Goal: Navigation & Orientation: Find specific page/section

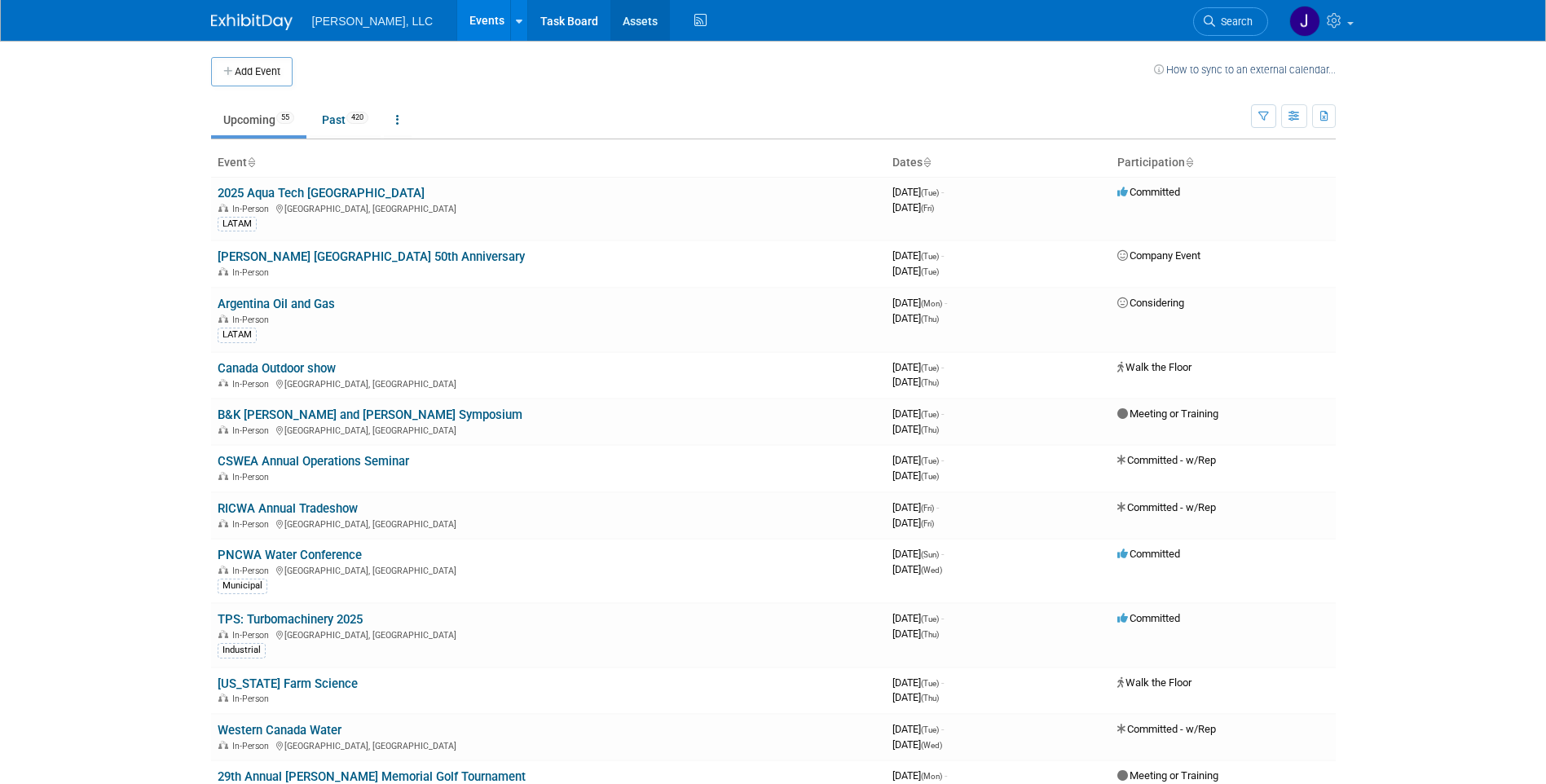
click at [611, 30] on link "Assets" at bounding box center [640, 20] width 59 height 41
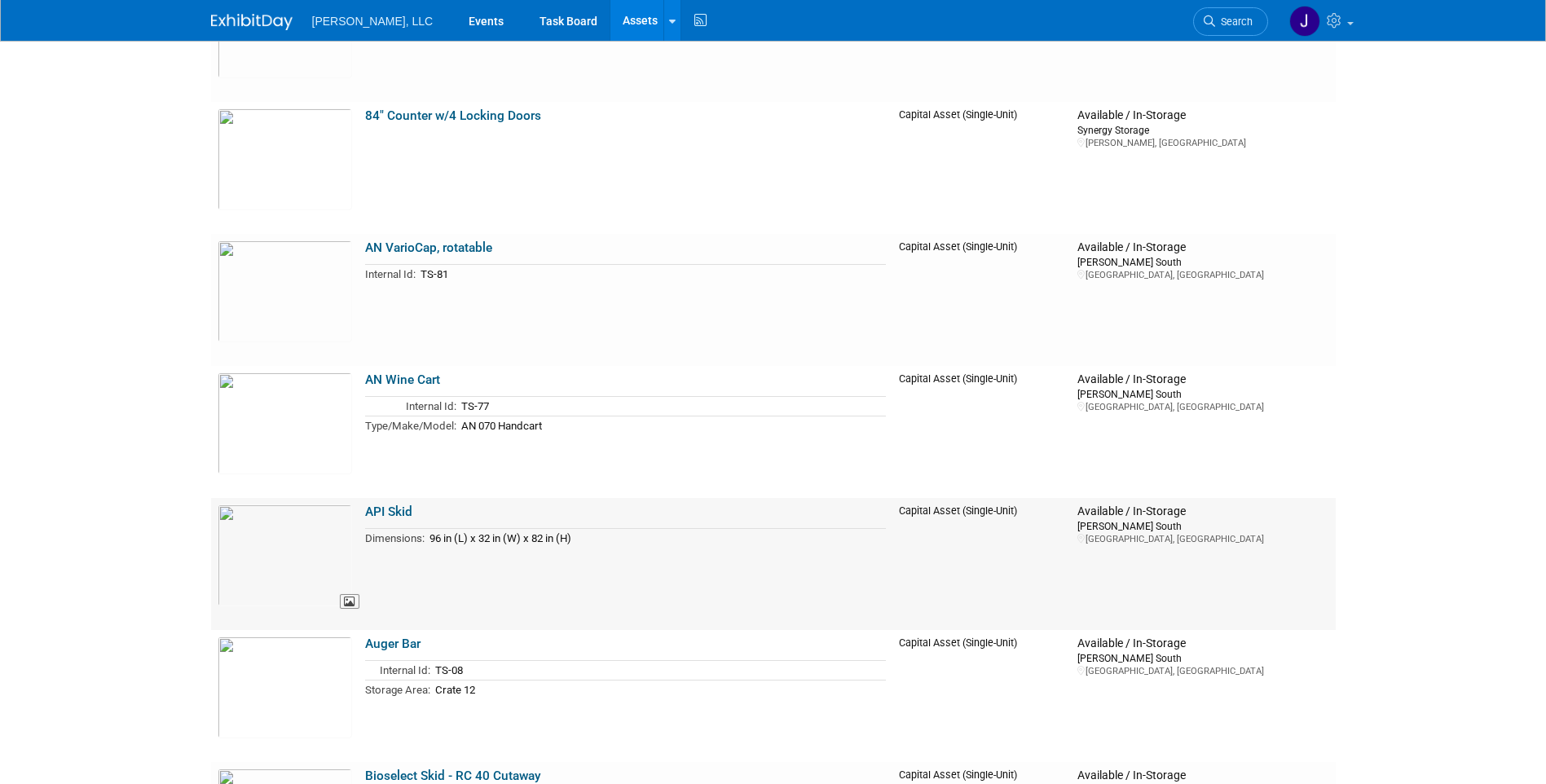
scroll to position [1243, 0]
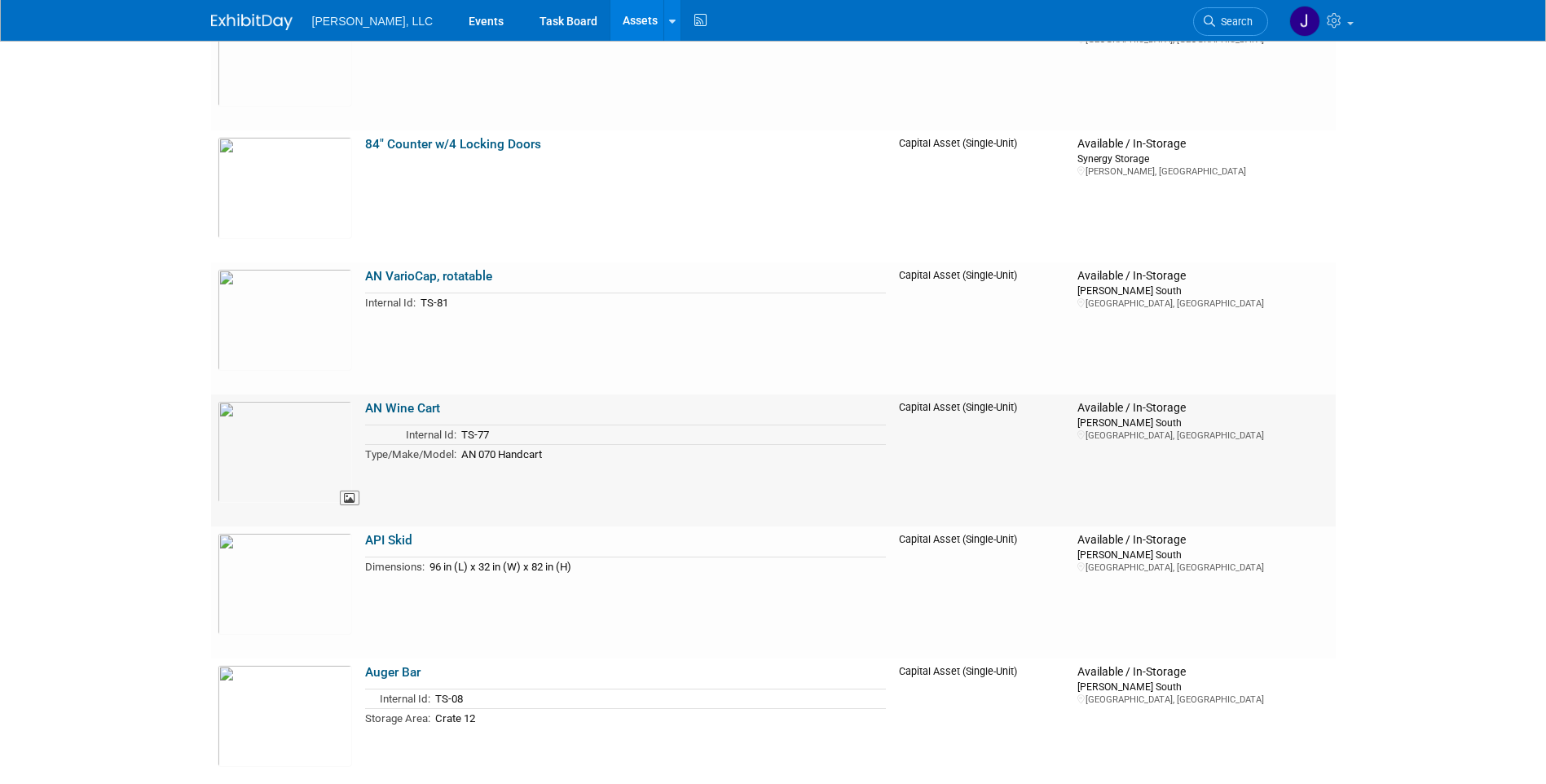
click at [297, 460] on img at bounding box center [284, 451] width 135 height 102
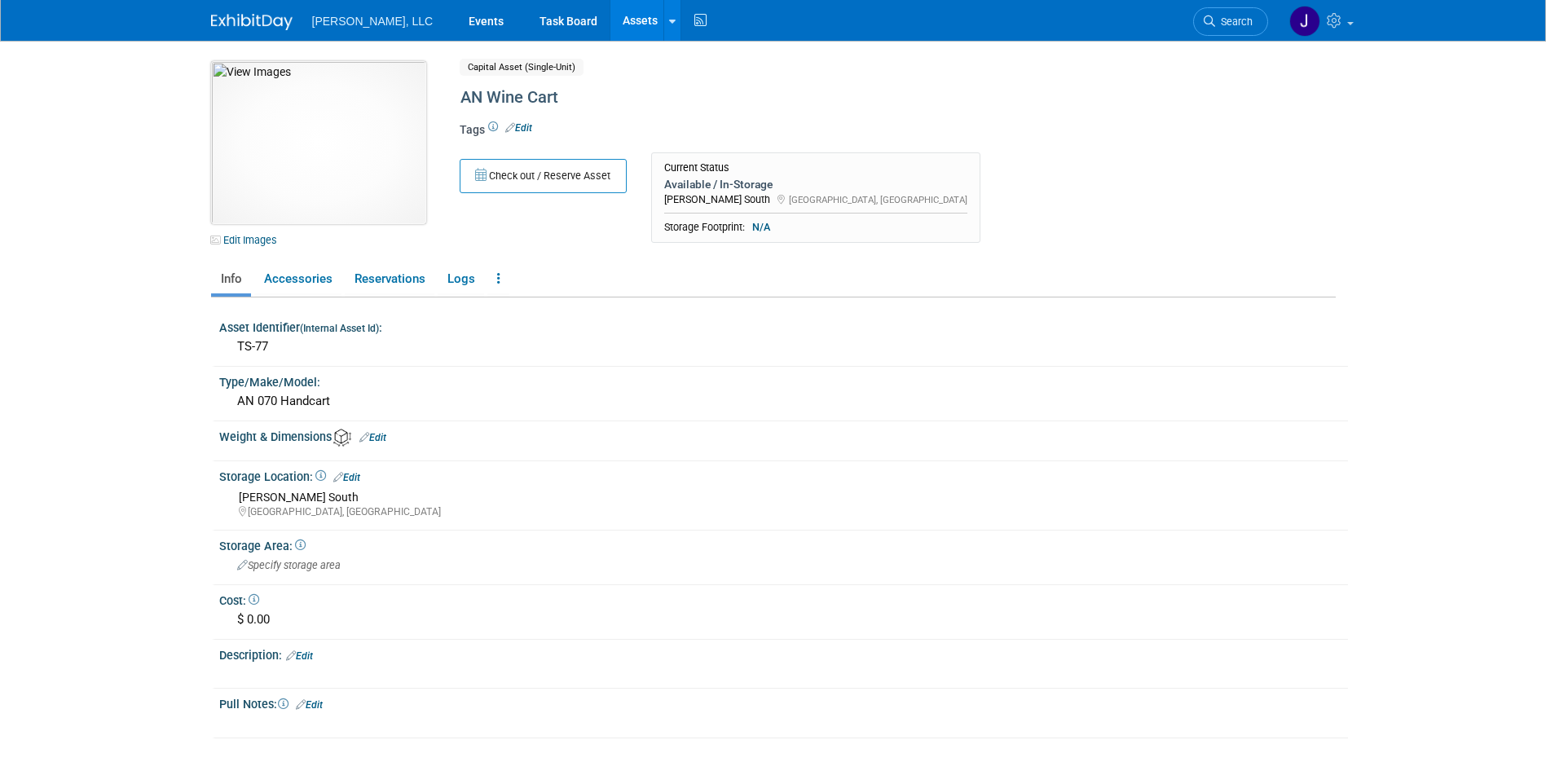
click at [329, 171] on img at bounding box center [318, 142] width 215 height 163
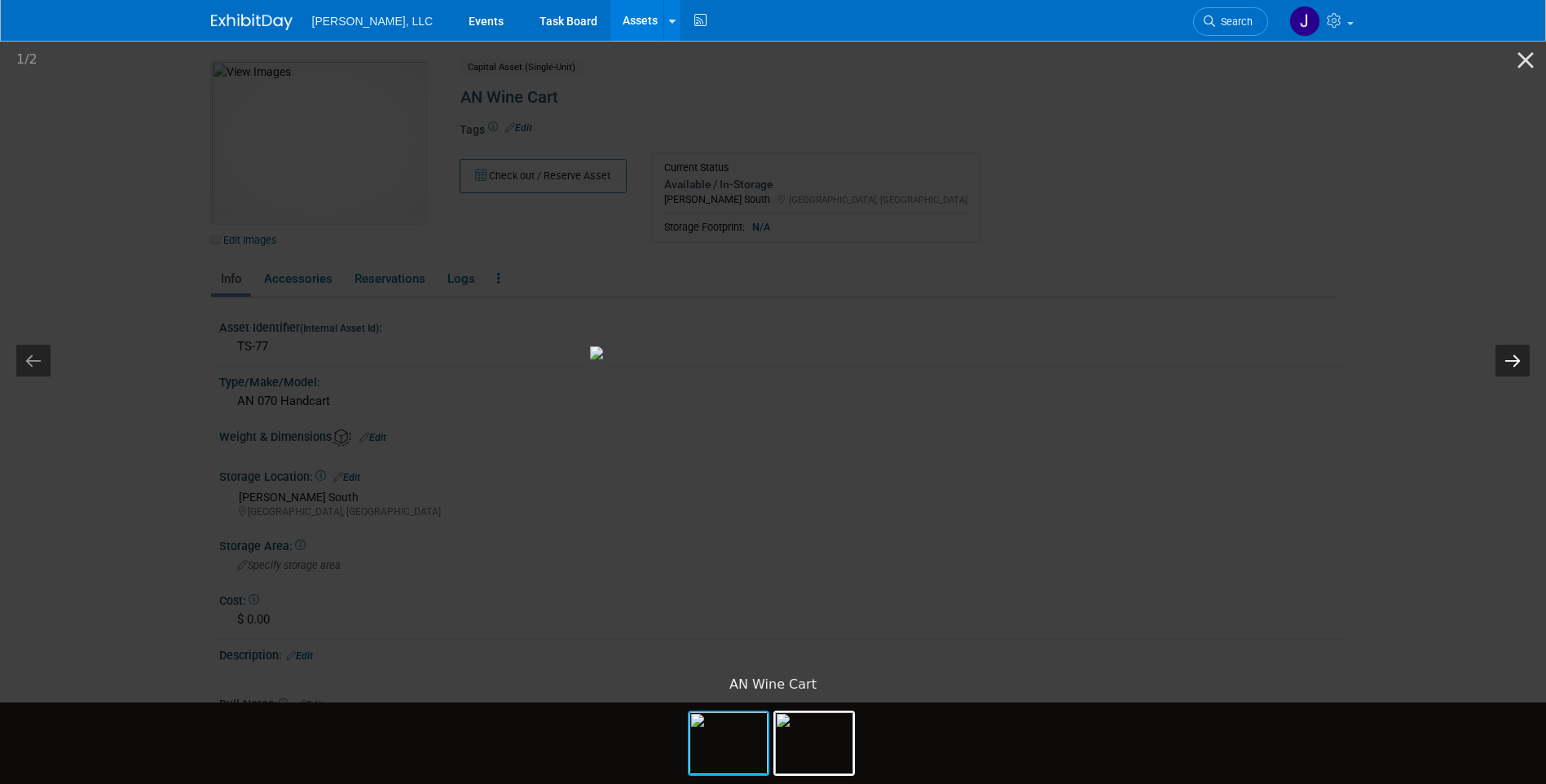
click at [1515, 365] on button "Next slide" at bounding box center [1513, 360] width 34 height 31
click at [25, 367] on button "Previous slide" at bounding box center [33, 360] width 34 height 31
click at [1519, 65] on button "Close gallery" at bounding box center [1525, 60] width 41 height 38
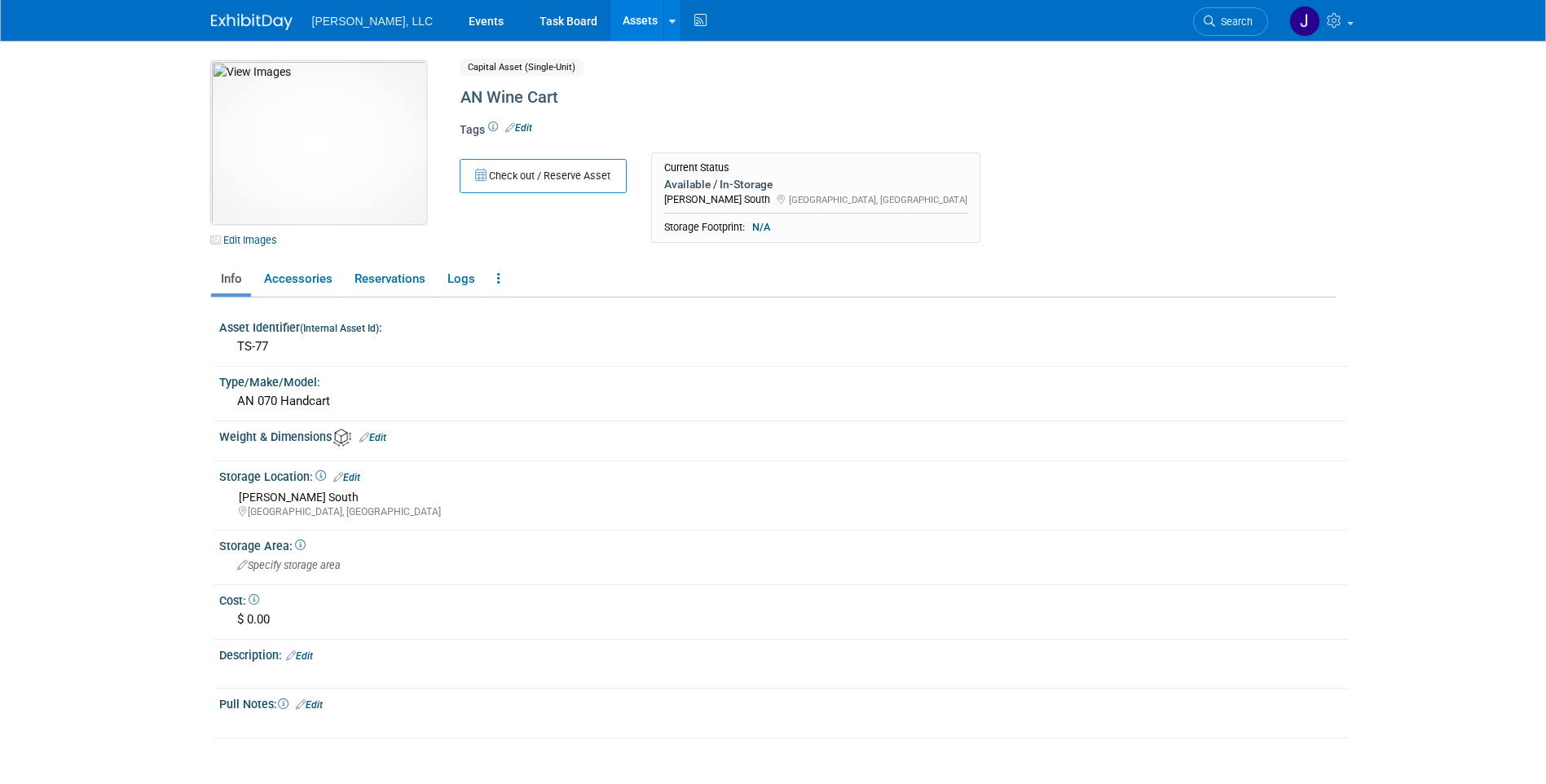
click at [292, 130] on img at bounding box center [318, 142] width 215 height 163
